Goal: Task Accomplishment & Management: Complete application form

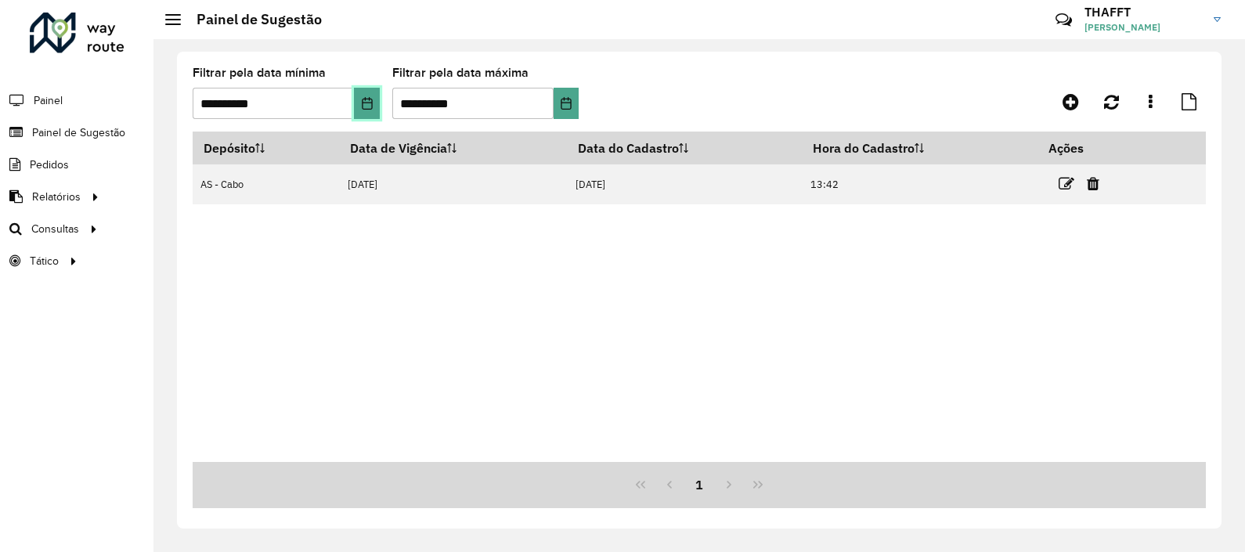
click at [371, 109] on icon "Choose Date" at bounding box center [367, 103] width 10 height 13
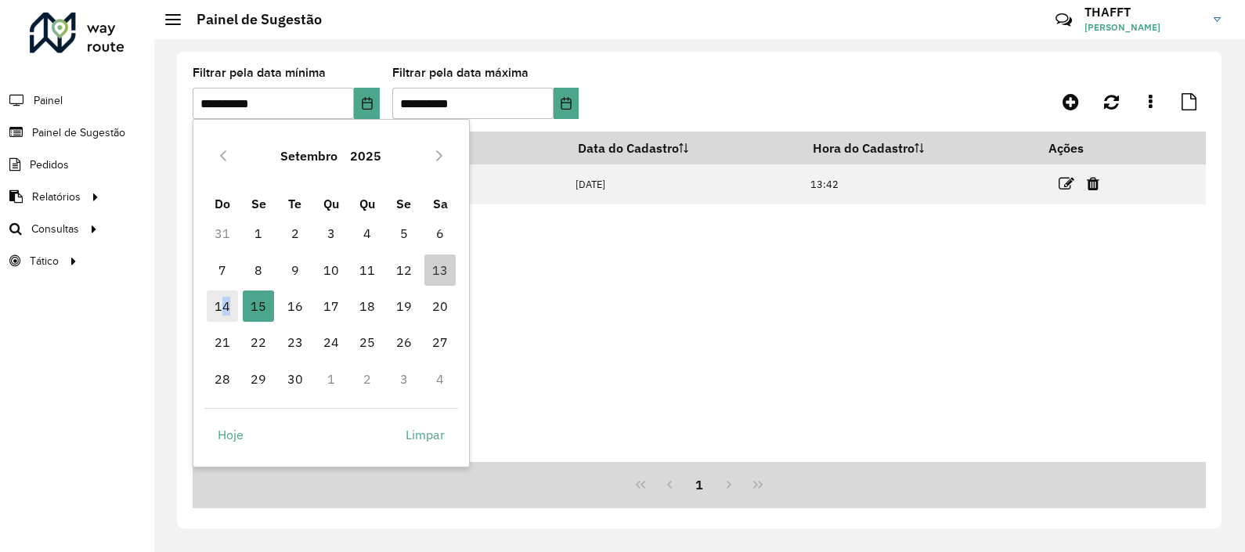
click at [225, 308] on span "14" at bounding box center [222, 305] width 31 height 31
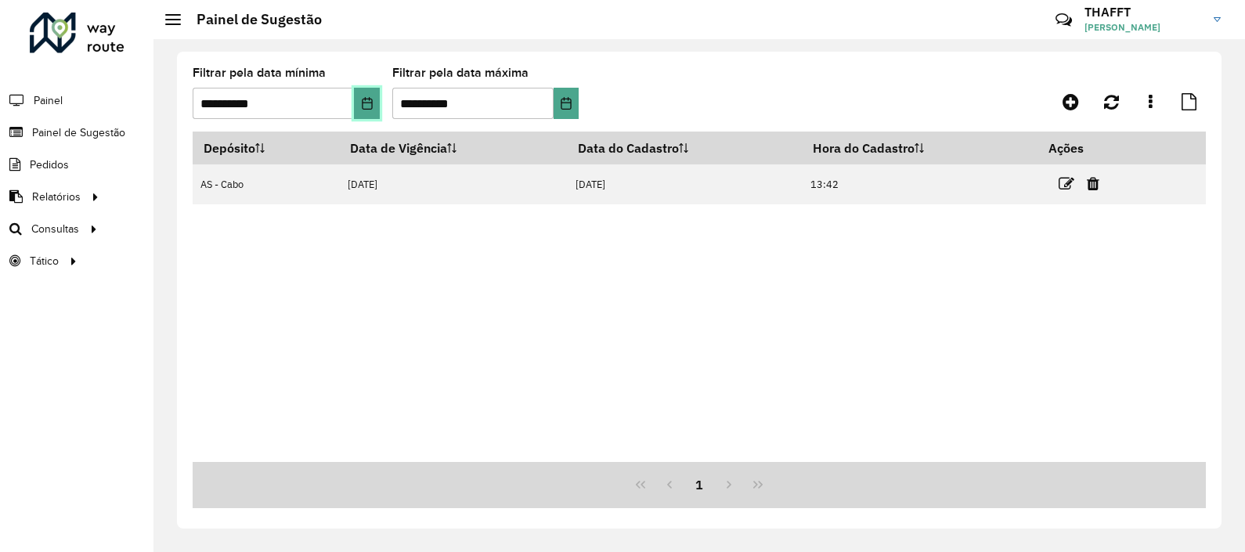
drag, startPoint x: 225, startPoint y: 308, endPoint x: 370, endPoint y: 99, distance: 254.3
click at [370, 99] on icon "Choose Date" at bounding box center [367, 103] width 13 height 13
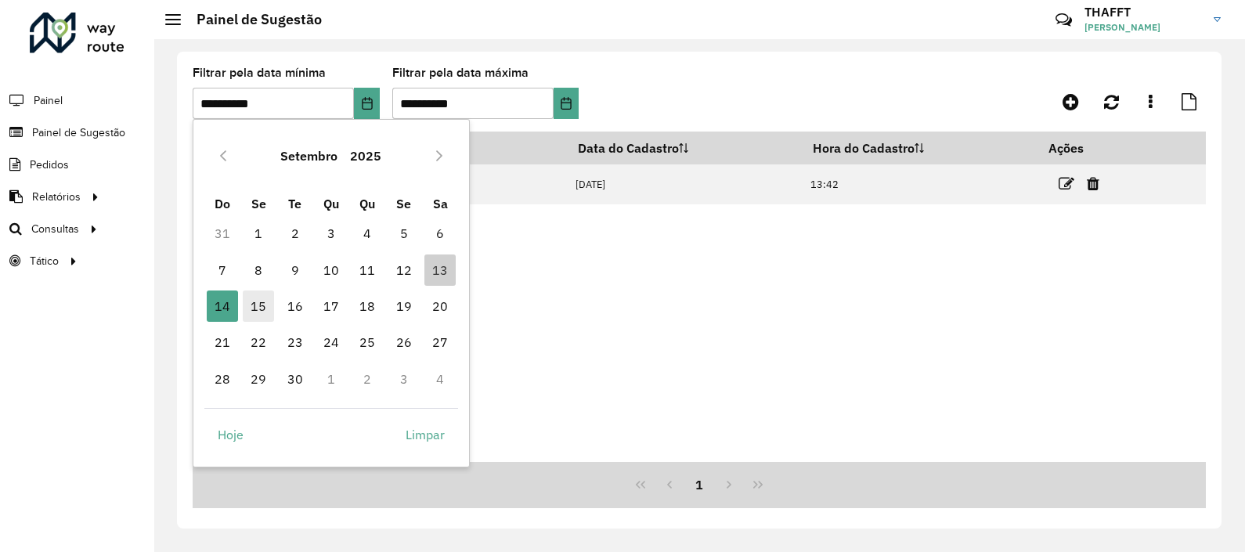
click at [251, 307] on span "15" at bounding box center [258, 305] width 31 height 31
type input "**********"
